Goal: Find specific page/section: Find specific page/section

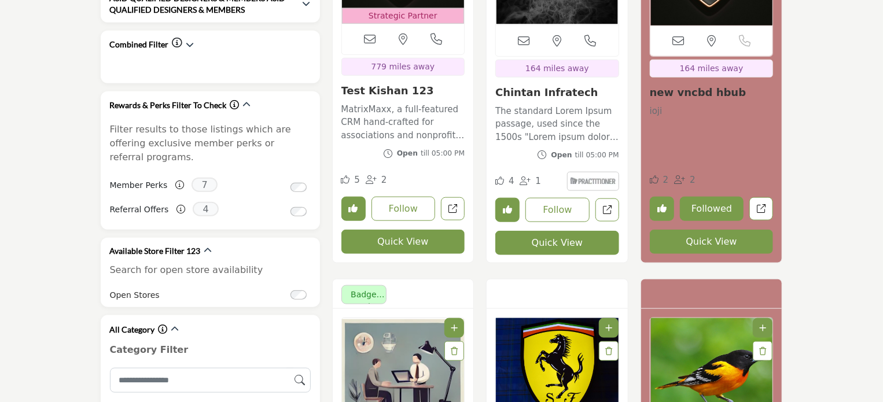
scroll to position [521, 0]
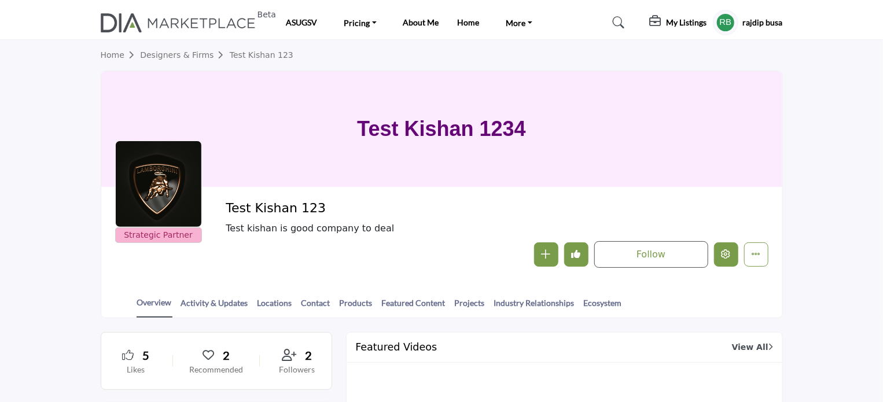
click at [727, 257] on icon "Edit company" at bounding box center [726, 253] width 9 height 9
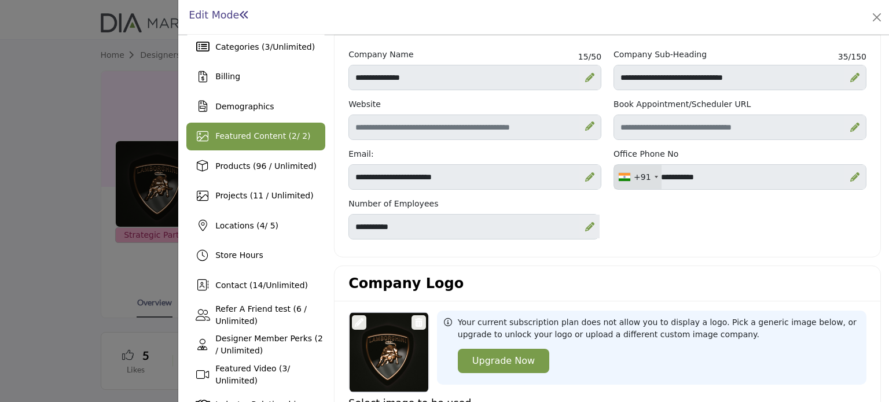
scroll to position [116, 0]
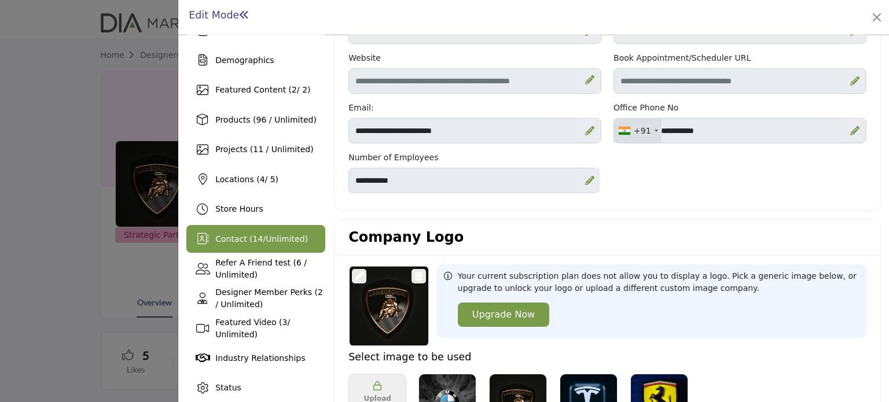
click at [253, 243] on span "14" at bounding box center [258, 238] width 10 height 9
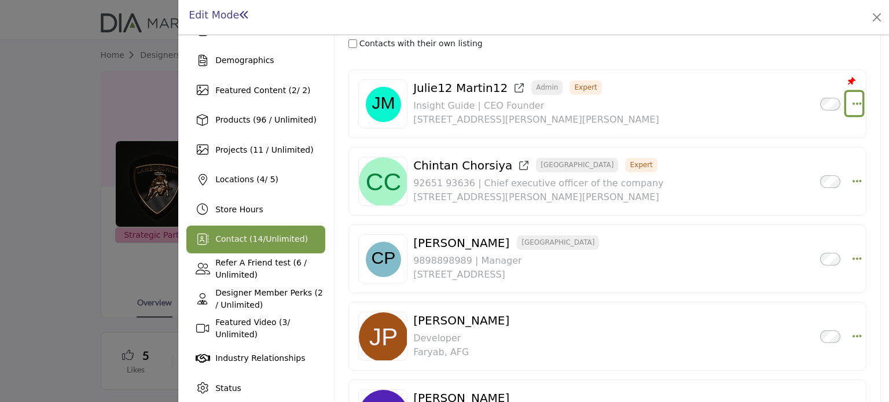
click at [854, 102] on icon "Select Droddown options" at bounding box center [857, 103] width 9 height 10
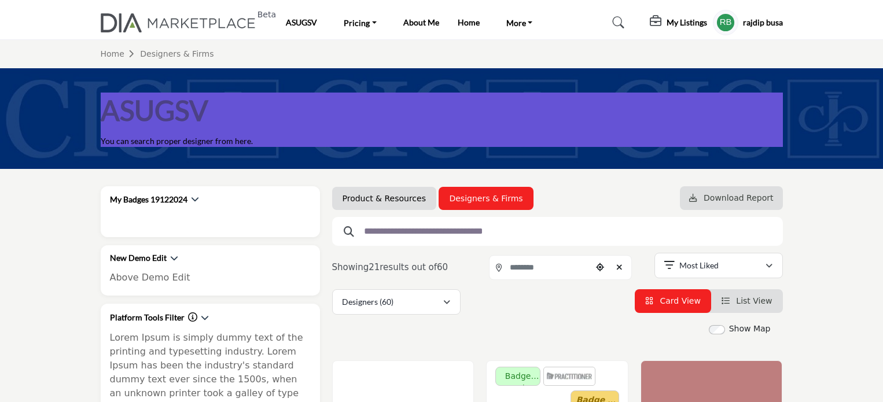
scroll to position [521, 0]
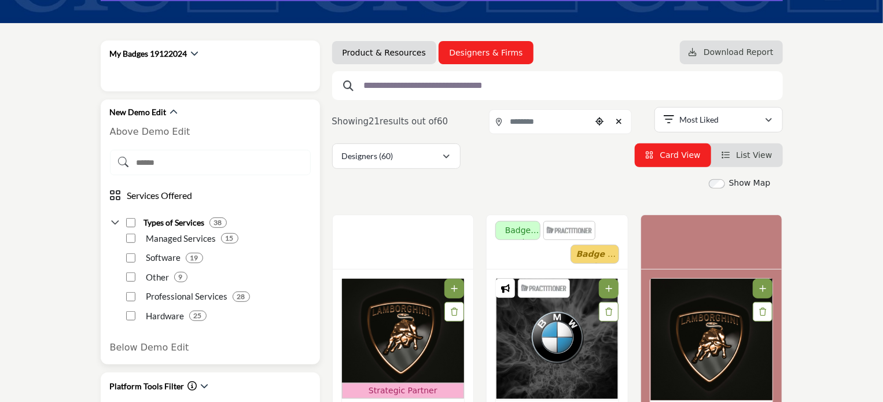
scroll to position [174, 0]
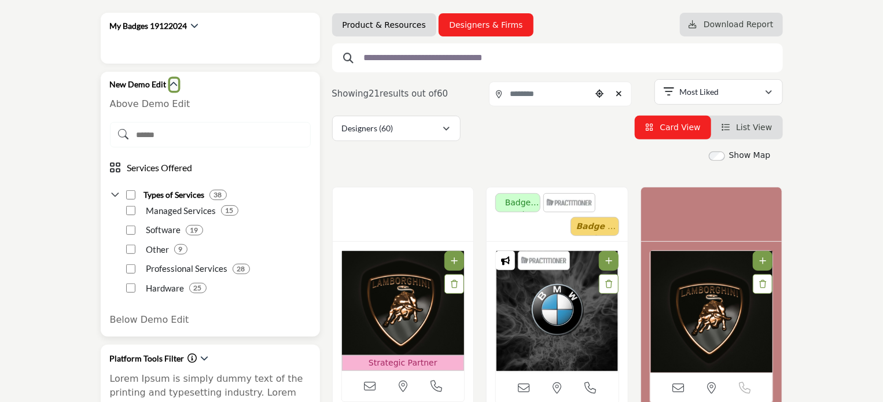
click at [170, 86] on icon "button" at bounding box center [174, 84] width 8 height 8
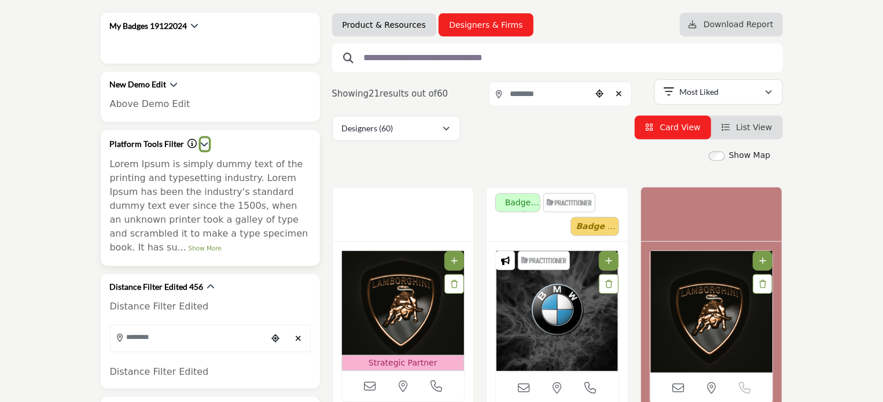
click at [201, 141] on icon "button" at bounding box center [205, 144] width 8 height 8
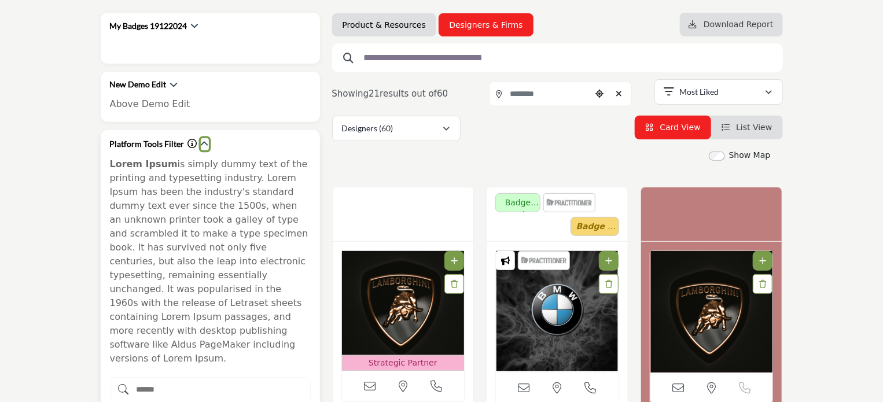
click at [201, 138] on button "button" at bounding box center [205, 144] width 8 height 12
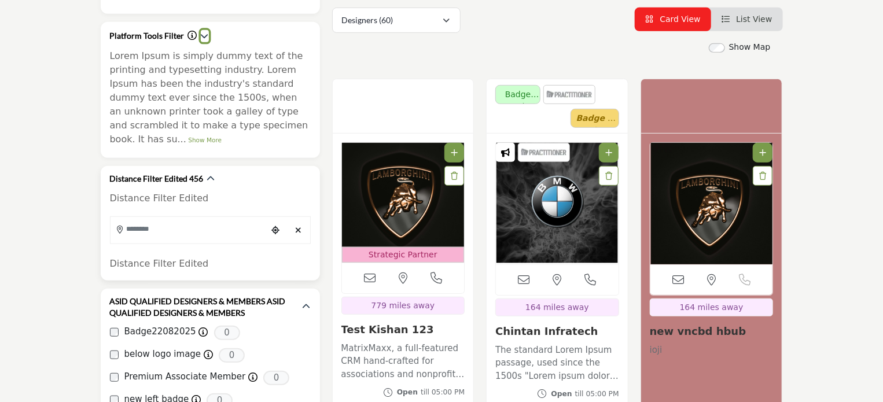
scroll to position [289, 0]
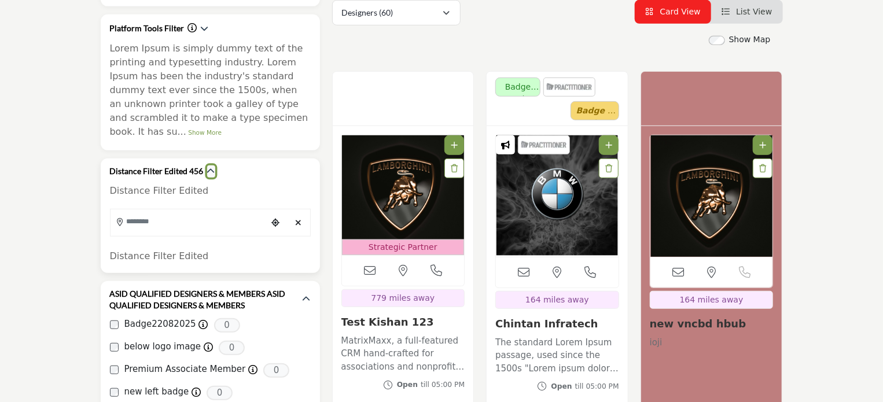
click at [209, 167] on icon "button" at bounding box center [211, 171] width 8 height 8
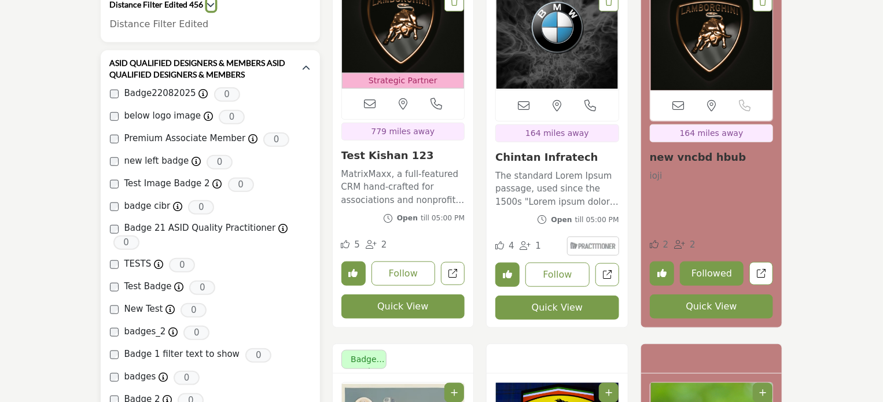
scroll to position [463, 0]
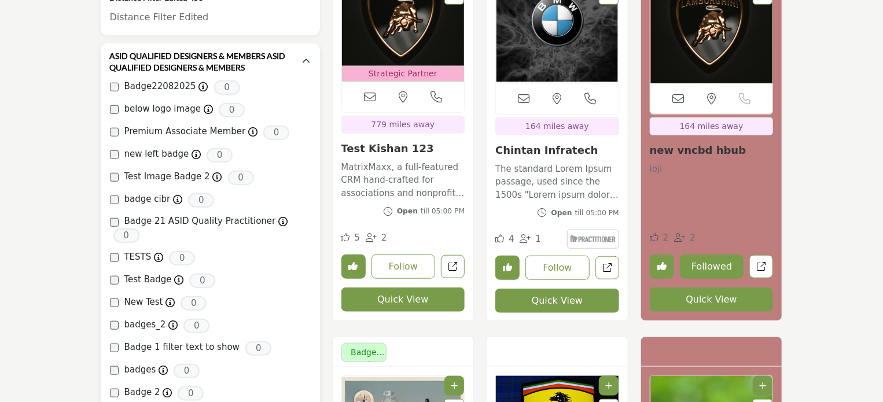
click at [310, 48] on div "ASID QUALIFIED DESIGNERS & MEMBERS ASID QUALIFIED DESIGNERS & MEMBERS Badge2208…" at bounding box center [210, 292] width 219 height 498
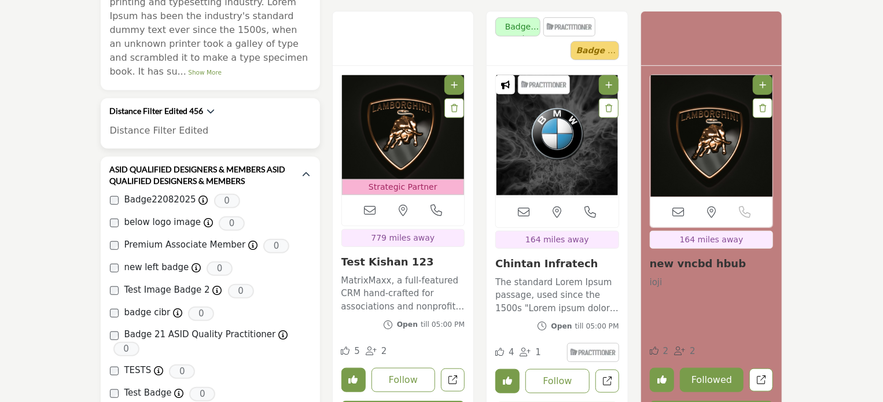
scroll to position [347, 0]
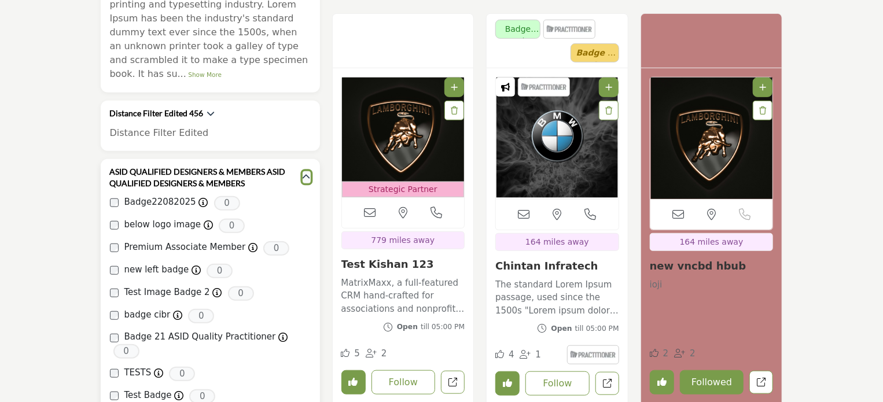
click at [304, 173] on icon "button" at bounding box center [307, 177] width 8 height 8
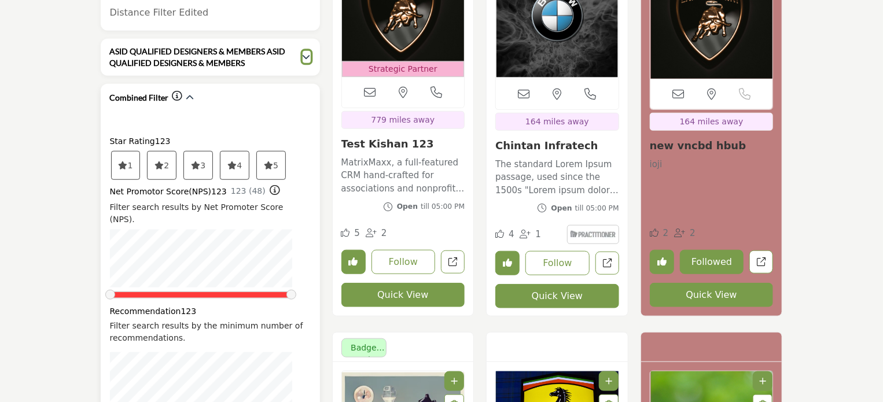
scroll to position [463, 0]
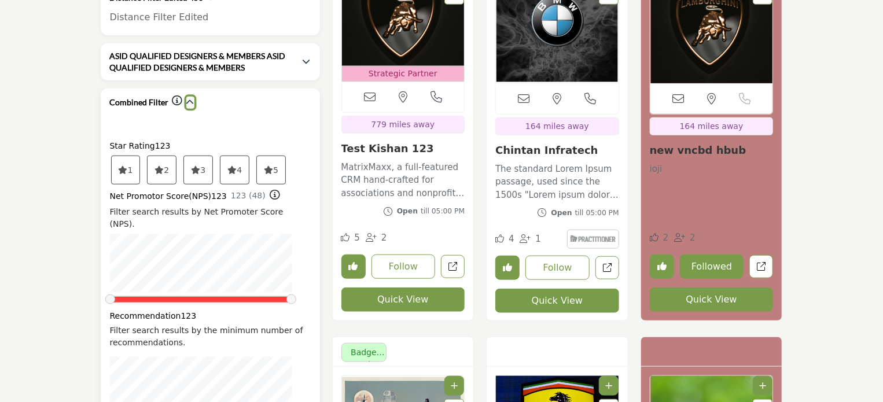
click at [190, 98] on icon "button" at bounding box center [190, 102] width 8 height 8
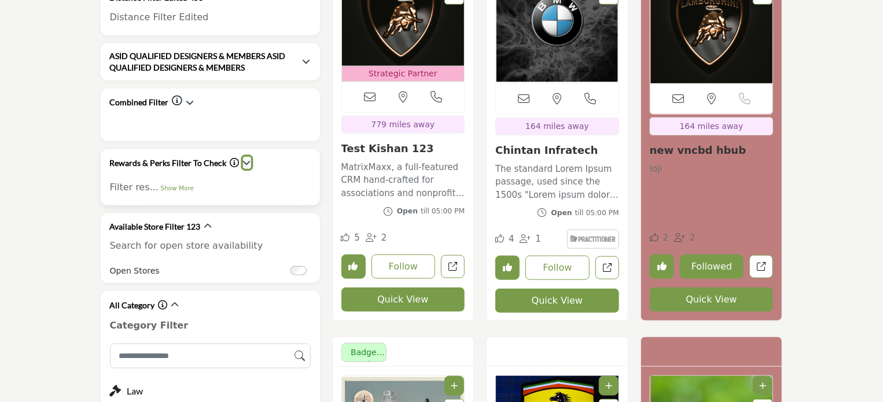
click at [245, 159] on icon "button" at bounding box center [247, 163] width 8 height 8
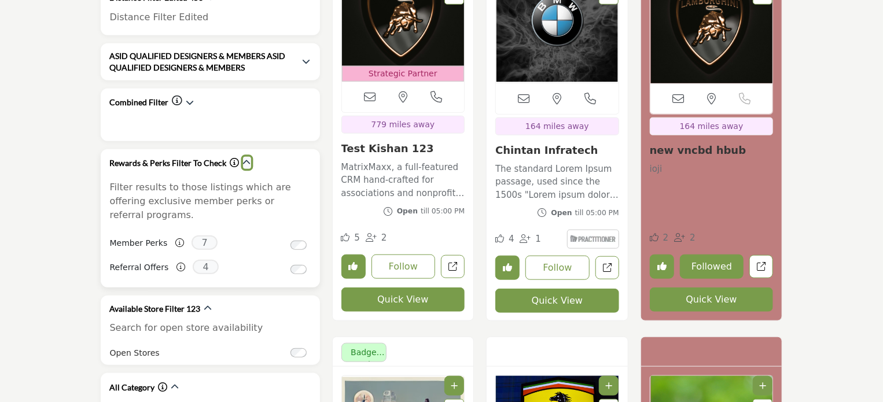
click at [244, 159] on icon "button" at bounding box center [247, 163] width 8 height 8
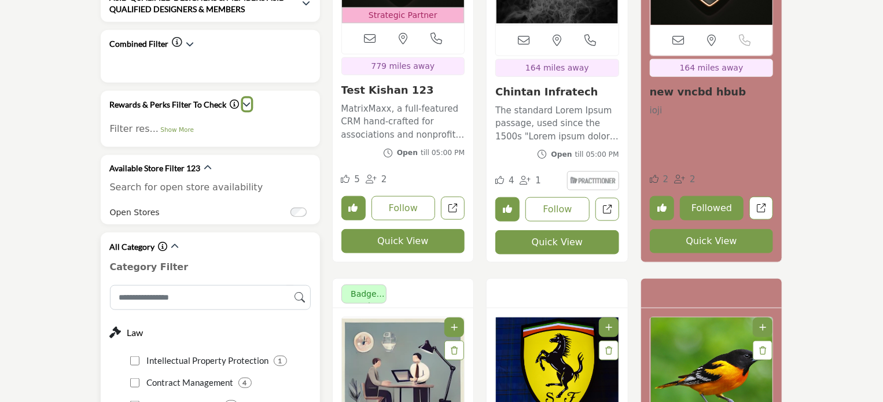
scroll to position [637, 0]
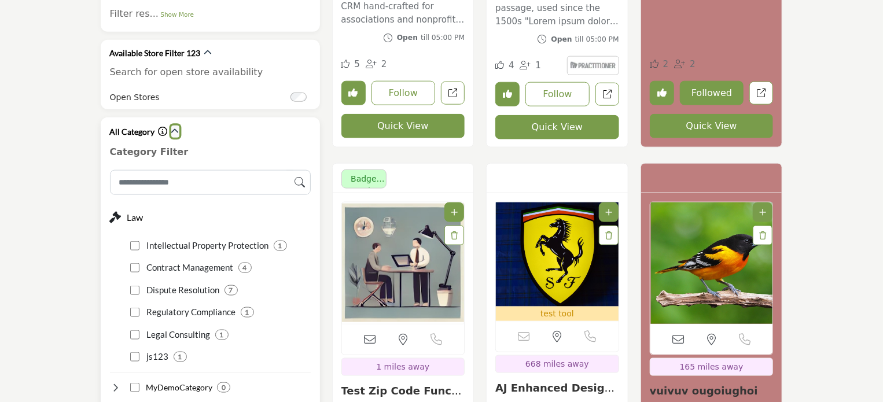
click at [174, 127] on icon "button" at bounding box center [175, 131] width 8 height 8
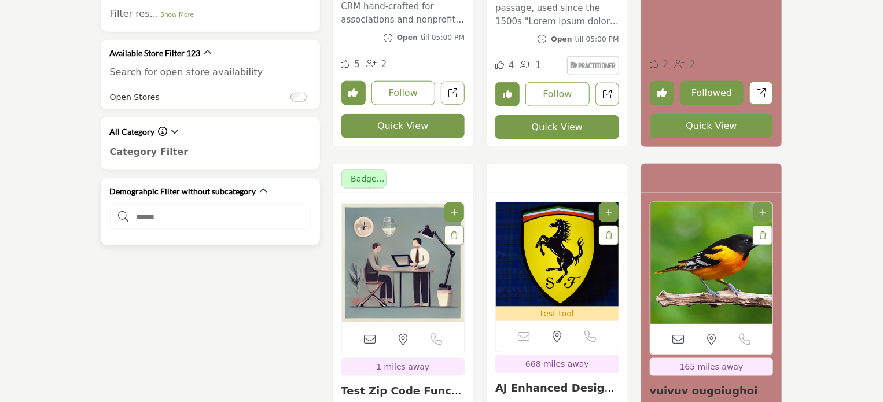
click at [154, 211] on icon at bounding box center [206, 216] width 192 height 10
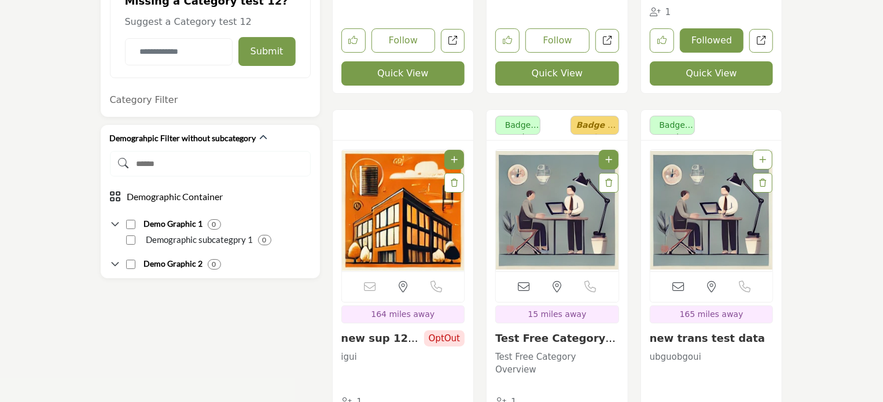
scroll to position [4200, 0]
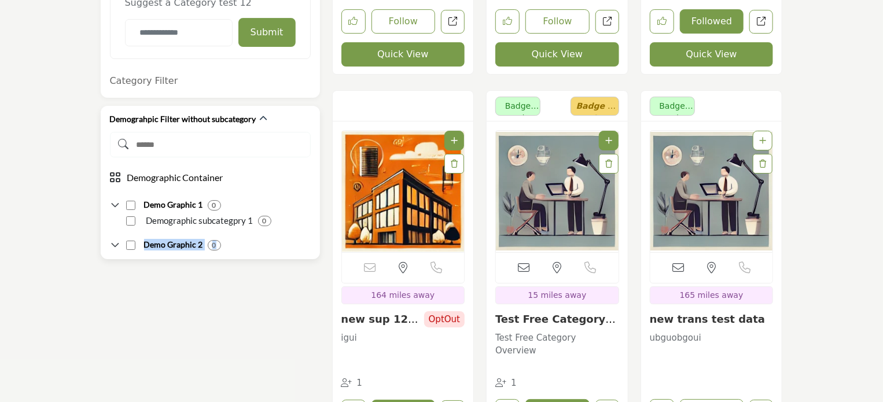
drag, startPoint x: 134, startPoint y: 177, endPoint x: 232, endPoint y: 188, distance: 97.8
click at [232, 230] on div "Demo Graphic 2 0" at bounding box center [210, 240] width 201 height 21
click at [169, 261] on div "My Badges 19122024 Badge22082025 Badge22082025 1 below logo image sdsadad 0 0" at bounding box center [210, 31] width 232 height 8091
drag, startPoint x: 144, startPoint y: 161, endPoint x: 252, endPoint y: 163, distance: 108.9
click at [252, 214] on div "Demographic subcategpry 1 0" at bounding box center [208, 221] width 128 height 14
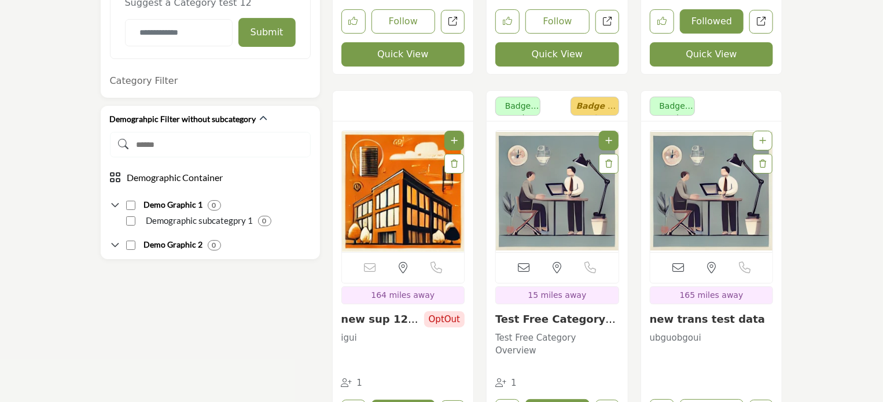
click at [226, 250] on div "My Badges 19122024 Badge22082025 Badge22082025 1 below logo image sdsadad 0 0" at bounding box center [210, 31] width 232 height 8091
click at [9, 75] on section "My Badges 19122024 Badge22082025 Badge22082025 1 below logo image" at bounding box center [441, 32] width 883 height 8126
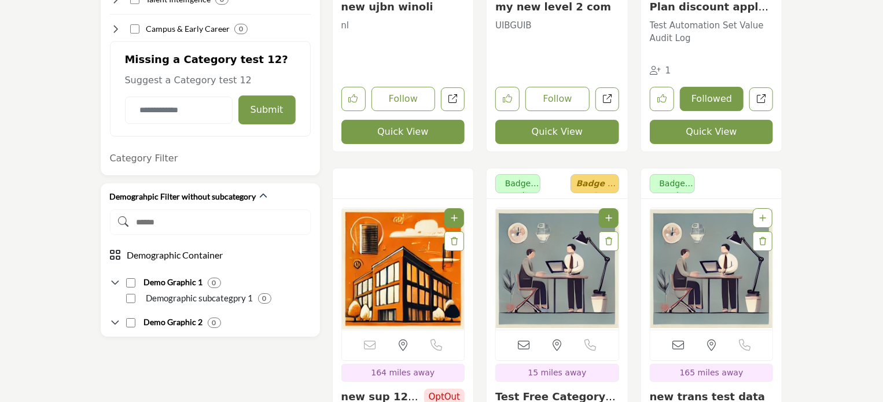
scroll to position [4142, 0]
